Goal: Complete application form

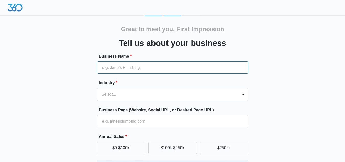
click at [130, 65] on input "Business Name *" at bounding box center [173, 67] width 152 height 12
type input "First Impression Signs and Graphics"
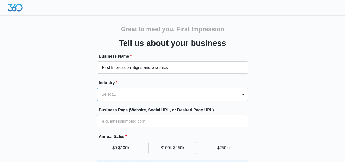
click at [126, 96] on div "Select..." at bounding box center [173, 94] width 152 height 13
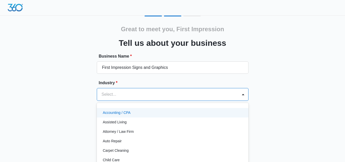
scroll to position [21, 0]
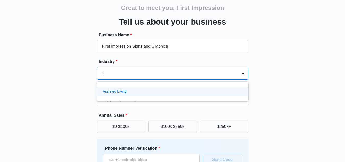
type input "s"
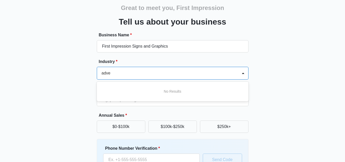
type input "adver"
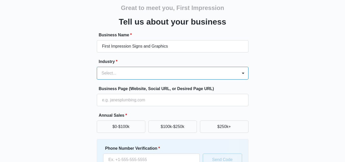
click at [134, 70] on div at bounding box center [167, 73] width 130 height 7
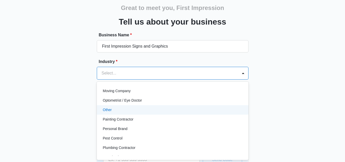
scroll to position [284, 0]
click at [112, 112] on div "Other" at bounding box center [172, 109] width 139 height 5
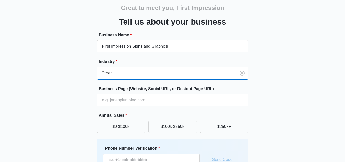
click at [109, 105] on input "Business Page (Website, Social URL, or Desired Page URL)" at bounding box center [173, 100] width 152 height 12
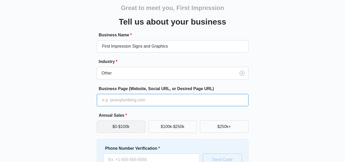
paste input "[URL][DOMAIN_NAME]"
type input "[URL][DOMAIN_NAME]"
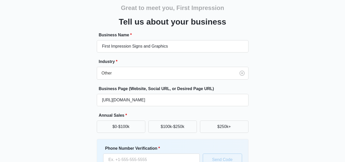
click at [277, 111] on div "Great to meet you, First Impression Tell us about your business Business Name *…" at bounding box center [172, 97] width 307 height 207
click at [211, 129] on button "$250k+" at bounding box center [224, 126] width 49 height 12
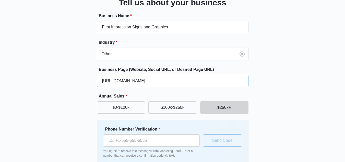
scroll to position [67, 0]
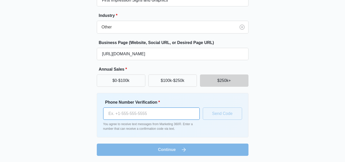
click at [145, 115] on input "Phone Number Verification *" at bounding box center [151, 113] width 97 height 12
paste input "[PHONE_NUMBER]"
type input "[PHONE_NUMBER]"
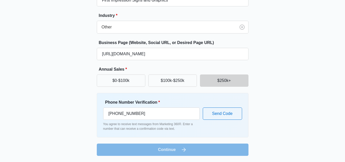
drag, startPoint x: 136, startPoint y: 136, endPoint x: 138, endPoint y: 139, distance: 3.3
click at [136, 135] on div "Phone Number Verification * [PHONE_NUMBER] You agree to receive text messages f…" at bounding box center [173, 115] width 152 height 44
click at [145, 145] on form "Business Name * First Impression Signs and Graphics Industry * Other Business P…" at bounding box center [173, 71] width 152 height 170
